Goal: Task Accomplishment & Management: Manage account settings

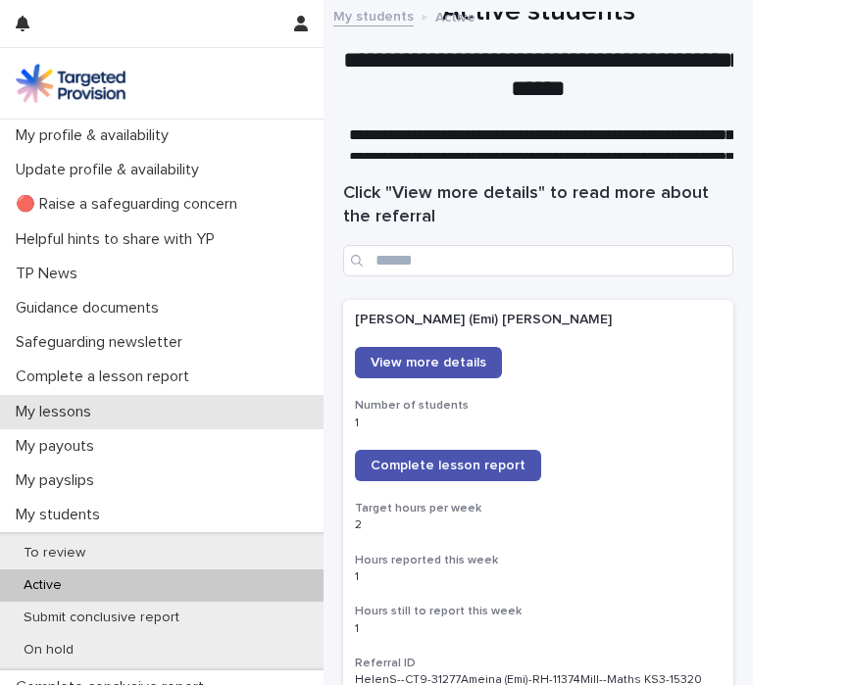
click at [57, 411] on p "My lessons" at bounding box center [57, 412] width 99 height 19
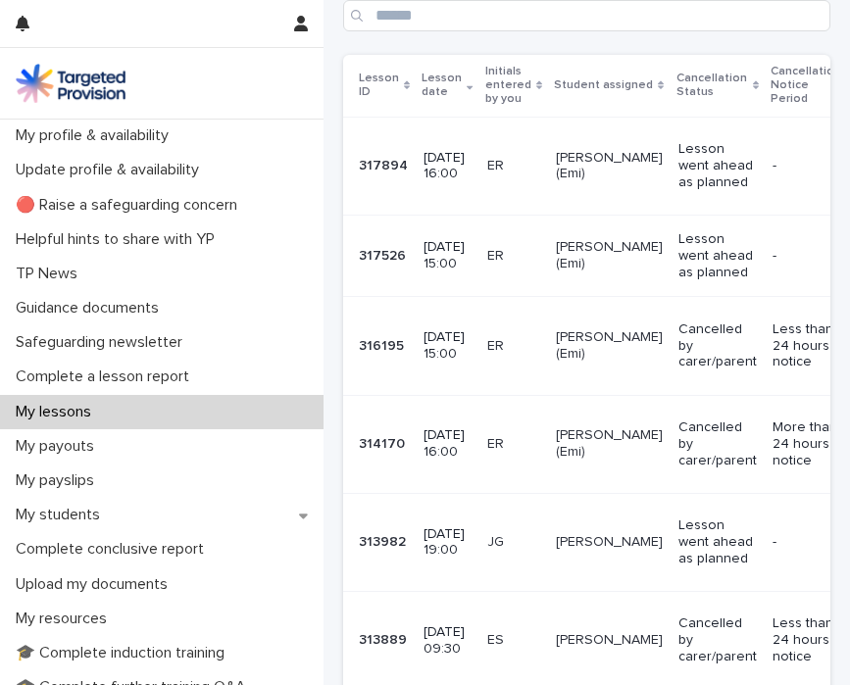
scroll to position [547, 0]
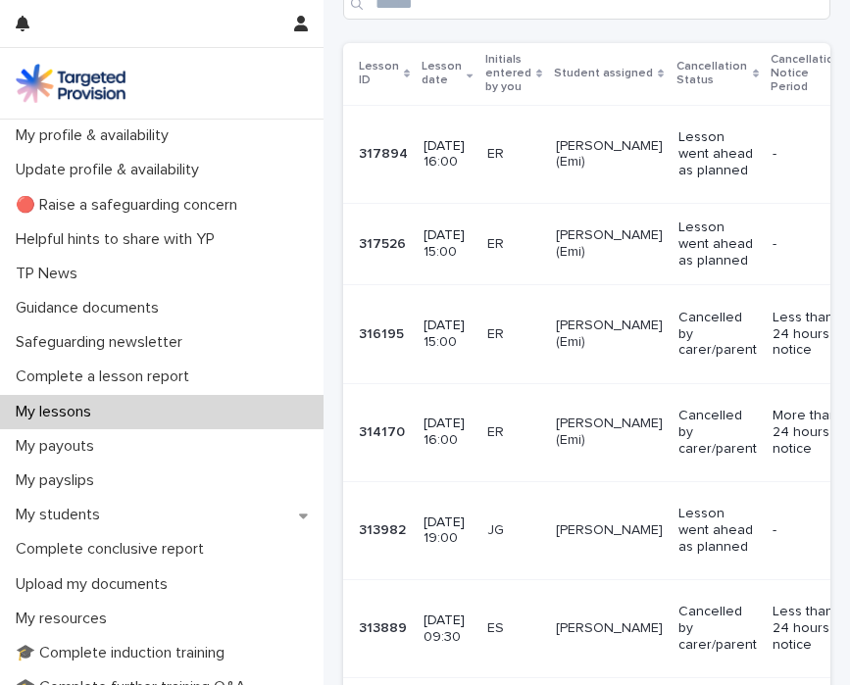
click at [678, 276] on div "Lesson went ahead as planned" at bounding box center [717, 244] width 78 height 65
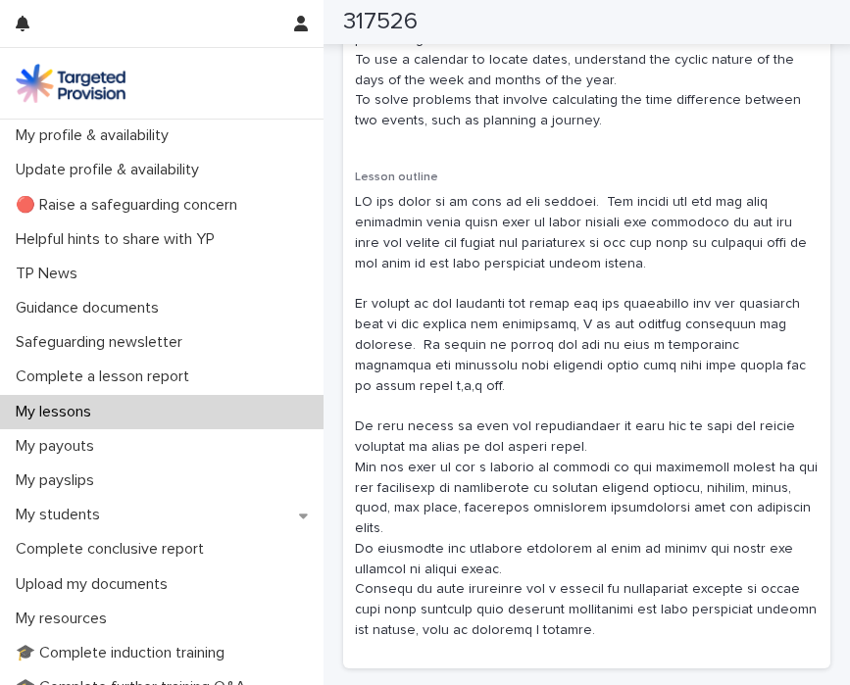
scroll to position [1175, 0]
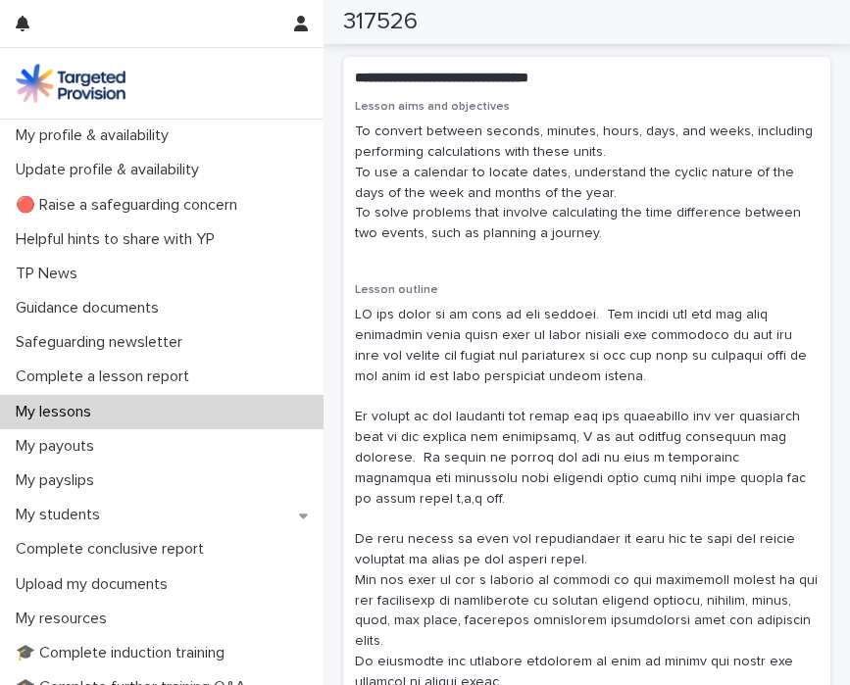
drag, startPoint x: 356, startPoint y: 128, endPoint x: 611, endPoint y: 243, distance: 280.3
click at [611, 243] on p "To convert between seconds, minutes, hours, days, and weeks, including performi…" at bounding box center [586, 183] width 463 height 122
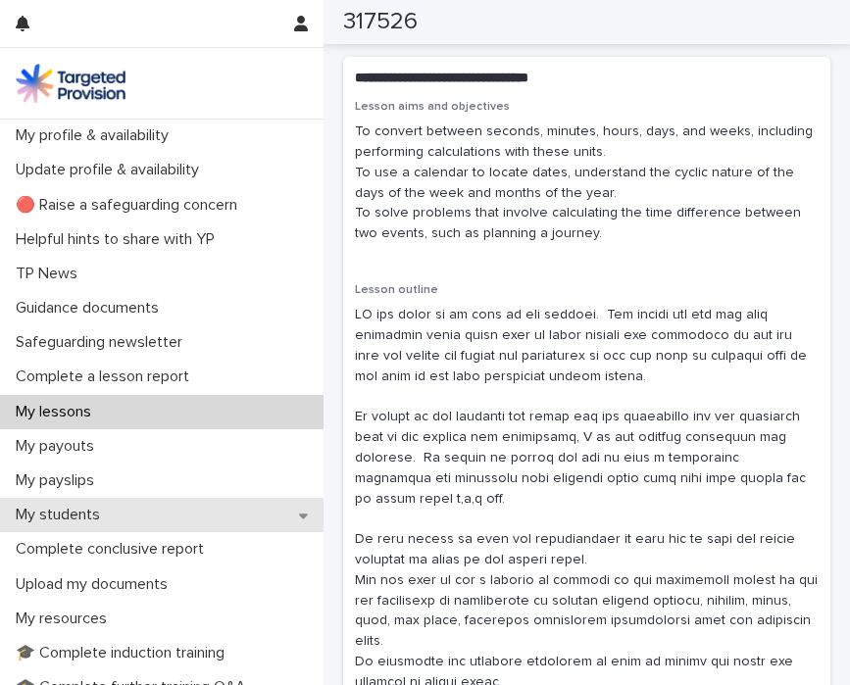
click at [62, 513] on p "My students" at bounding box center [62, 515] width 108 height 19
